Goal: Transaction & Acquisition: Subscribe to service/newsletter

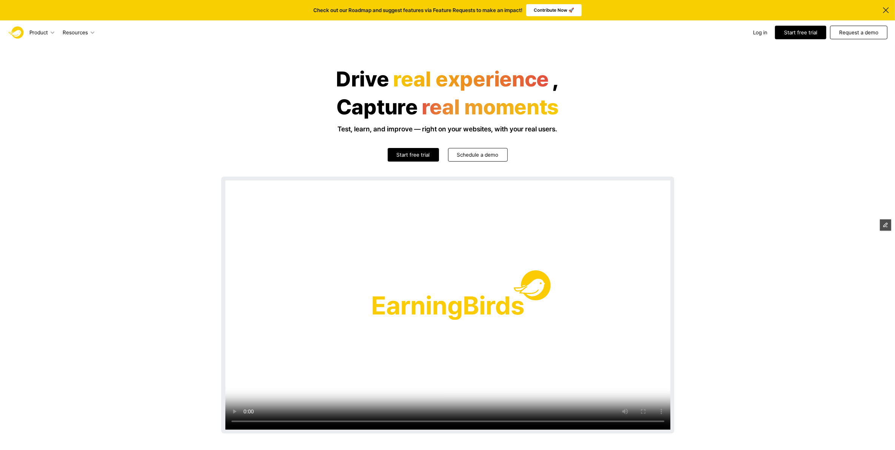
click at [417, 152] on p "Start free trial" at bounding box center [413, 155] width 33 height 8
click at [423, 157] on p "Start free trial" at bounding box center [413, 155] width 33 height 8
